Goal: Information Seeking & Learning: Compare options

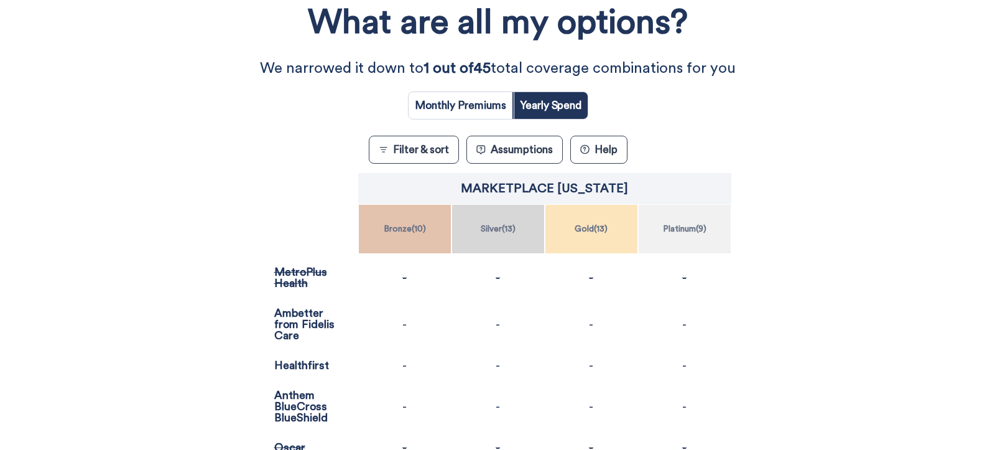
scroll to position [224, 0]
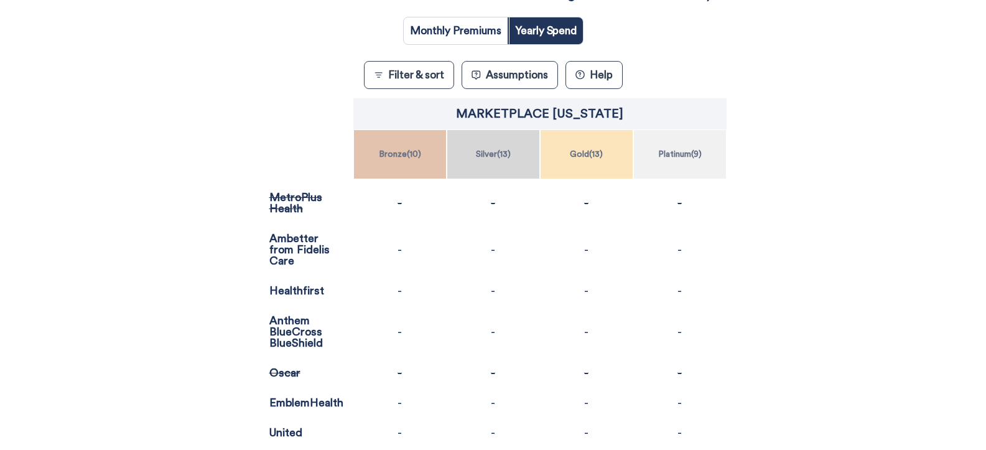
click at [403, 246] on div "-" at bounding box center [399, 249] width 93 height 52
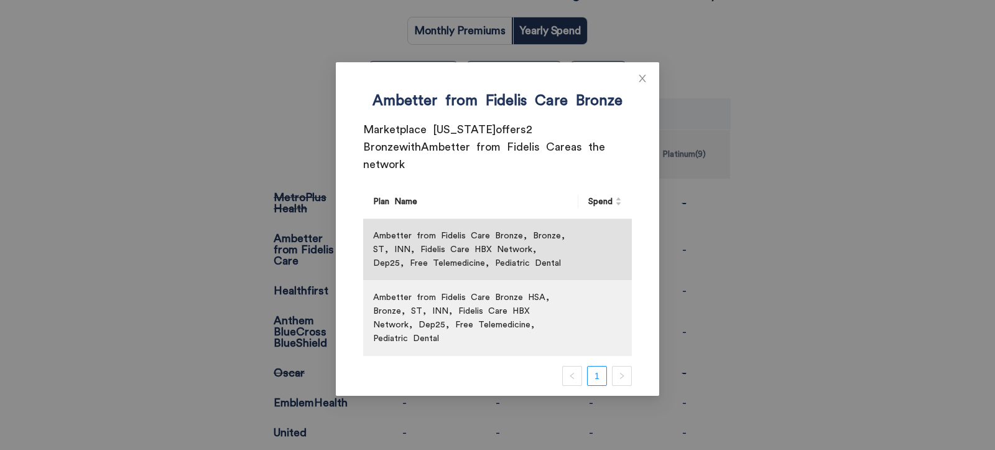
click at [142, 318] on div "Ambetter from Fidelis Care Bronze Marketplace [US_STATE] offers 2 Bronze with A…" at bounding box center [497, 225] width 995 height 450
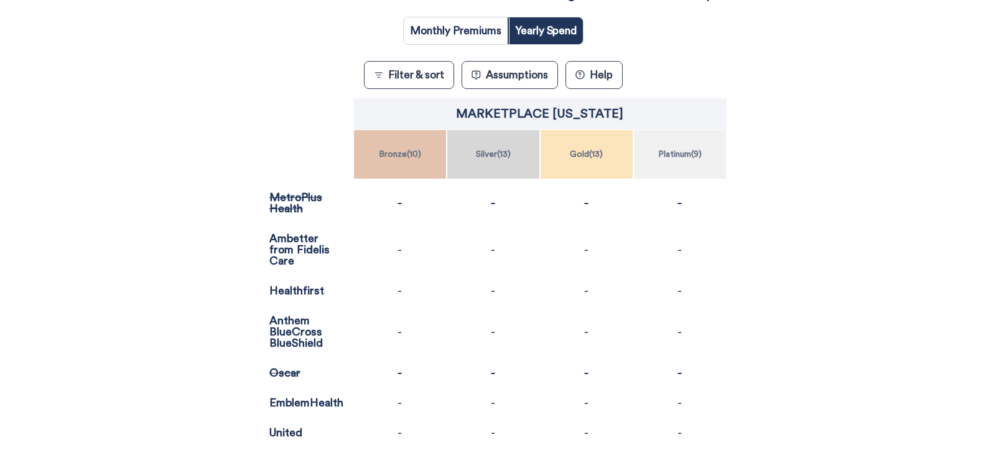
click at [506, 244] on div "-" at bounding box center [493, 249] width 93 height 52
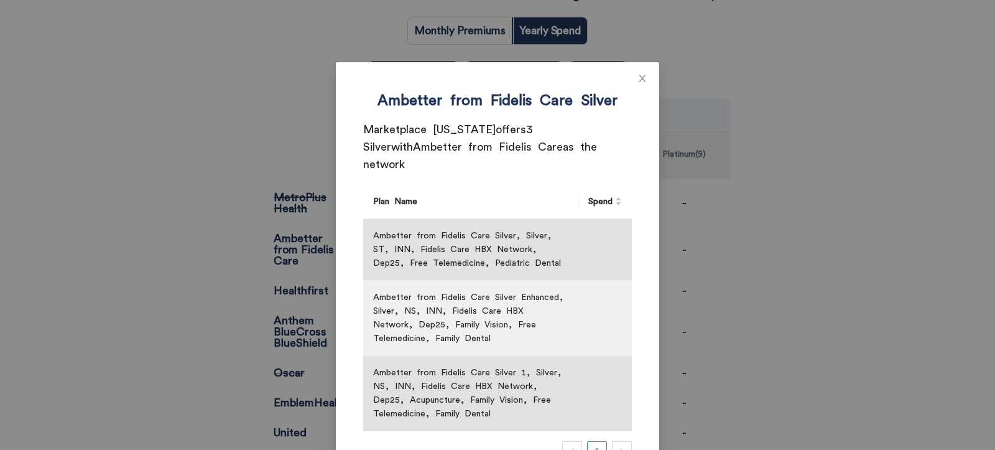
click at [109, 281] on div "Ambetter from Fidelis Care Silver Marketplace [US_STATE] offers 3 Silver with A…" at bounding box center [497, 225] width 995 height 450
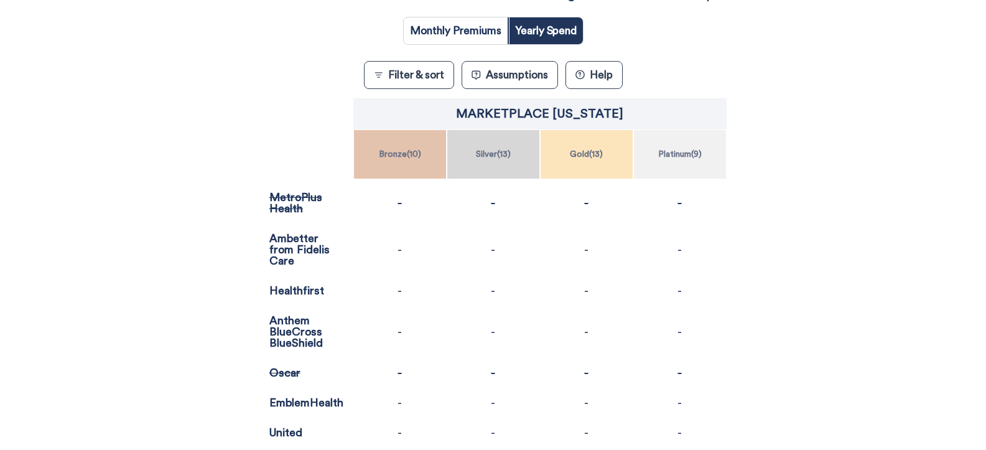
click at [581, 253] on div "-" at bounding box center [586, 249] width 93 height 52
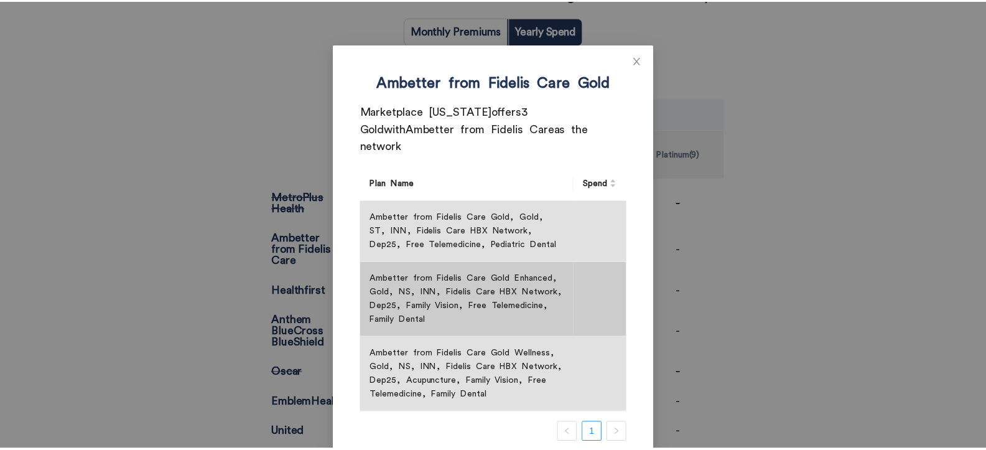
scroll to position [0, 0]
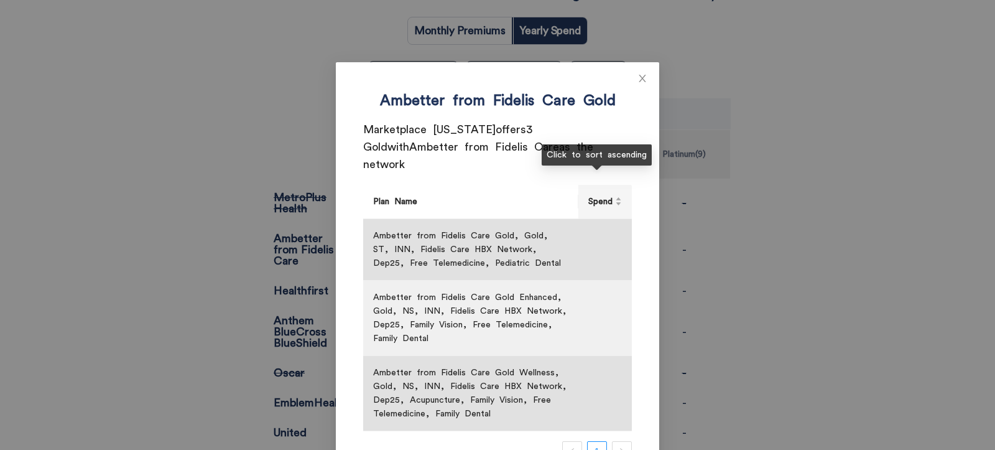
click at [607, 195] on div "Spend" at bounding box center [606, 202] width 34 height 14
click at [793, 240] on div "Ambetter from Fidelis Care Gold Marketplace [US_STATE] offers 3 Gold with Ambet…" at bounding box center [497, 225] width 995 height 450
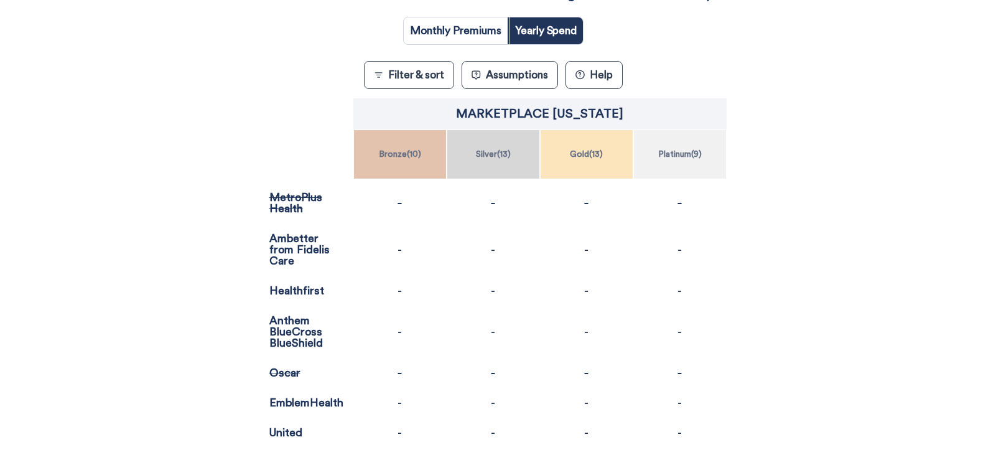
click at [683, 256] on div "-" at bounding box center [679, 249] width 93 height 52
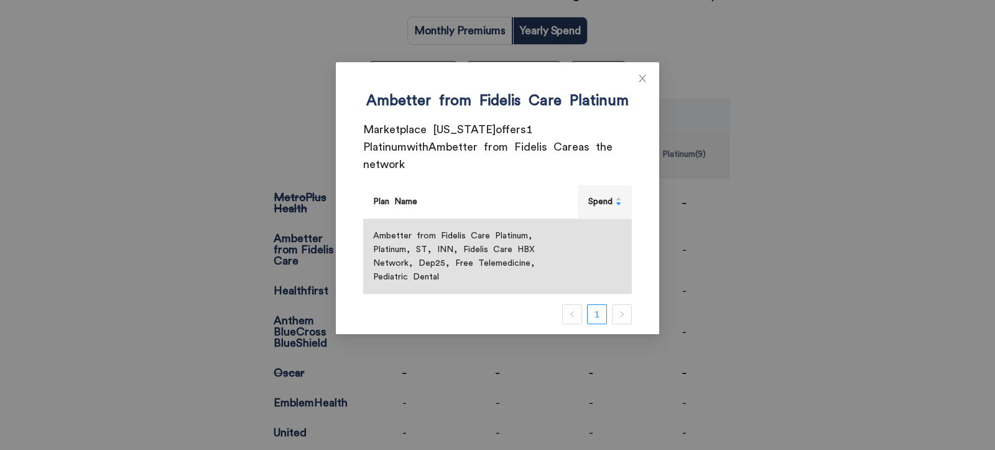
click at [83, 241] on div "Ambetter from Fidelis Care Platinum Marketplace [US_STATE] offers 1 Platinum wi…" at bounding box center [497, 225] width 995 height 450
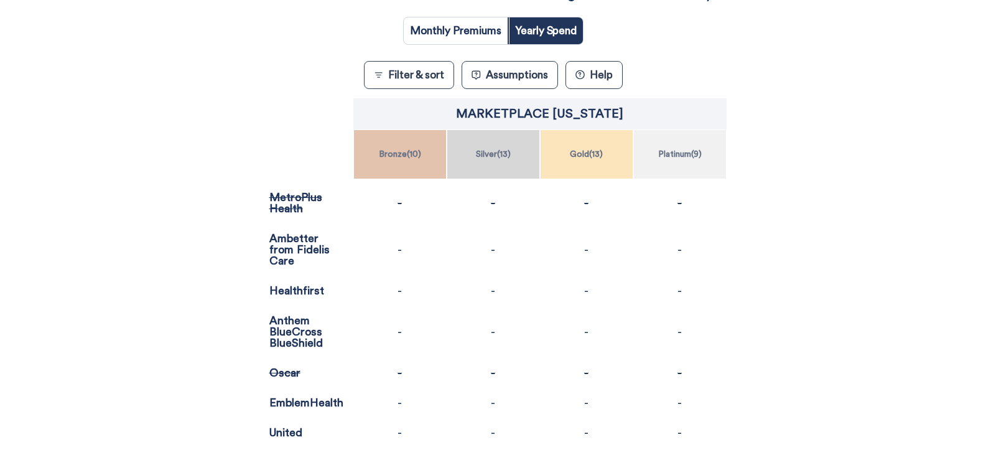
click at [398, 328] on p "-" at bounding box center [400, 331] width 4 height 11
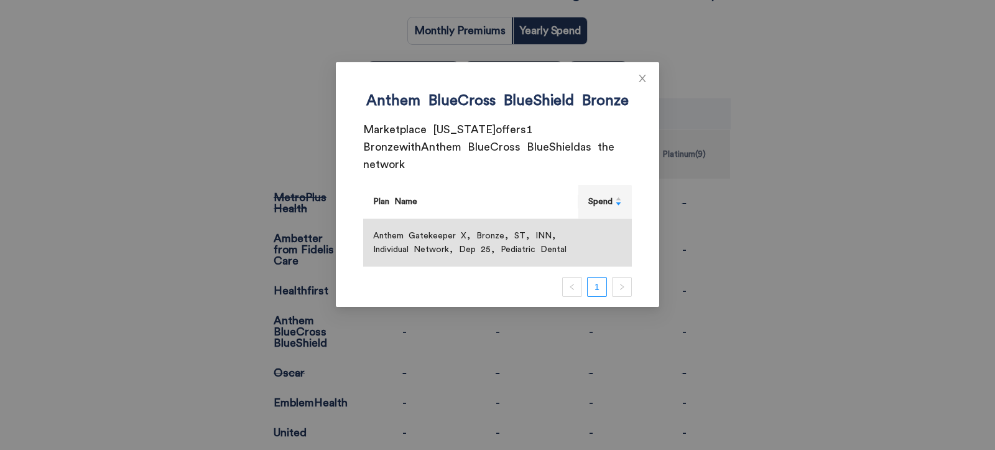
click at [93, 235] on div "Anthem BlueCross BlueShield Bronze Marketplace [US_STATE] offers 1 Bronze with …" at bounding box center [497, 225] width 995 height 450
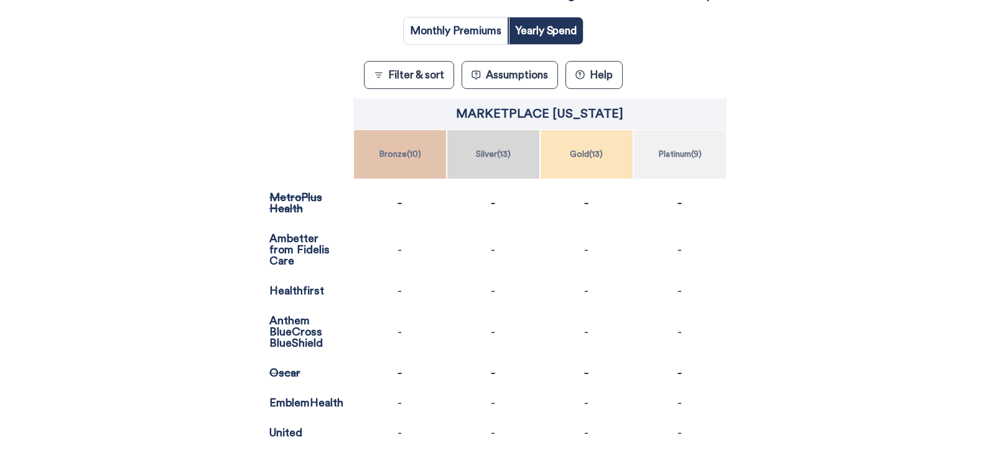
scroll to position [299, 0]
